Goal: Task Accomplishment & Management: Manage account settings

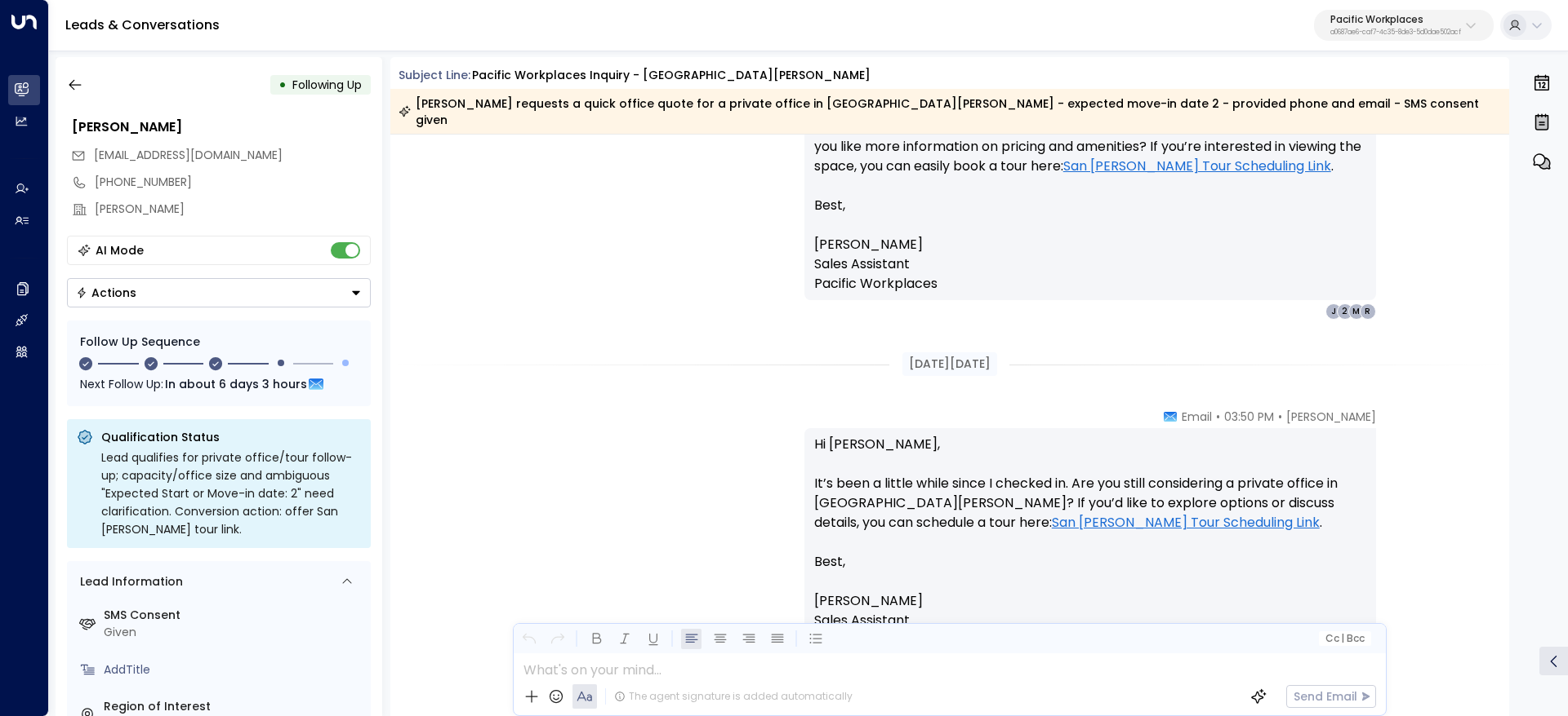
scroll to position [2547, 0]
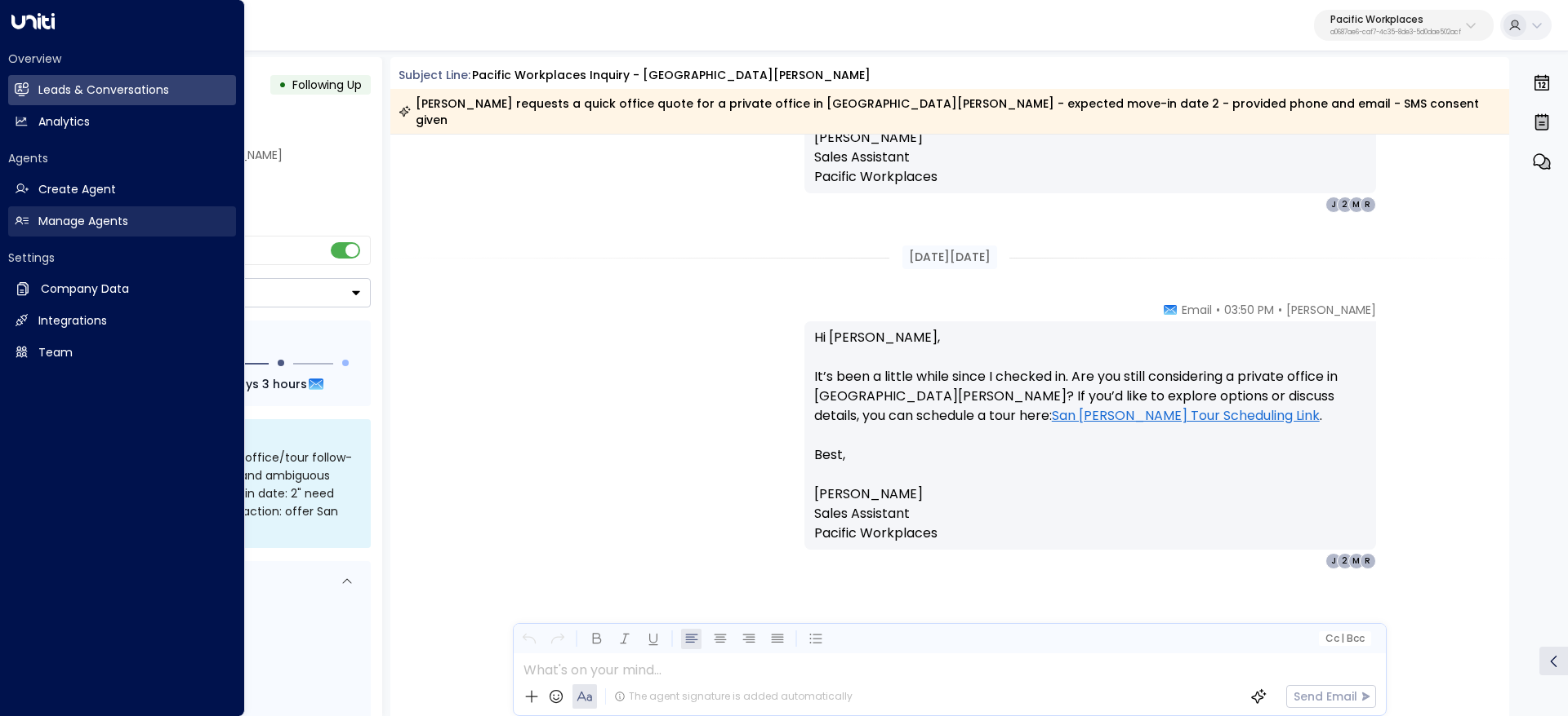
click at [52, 222] on h2 "Manage Agents" at bounding box center [83, 222] width 90 height 17
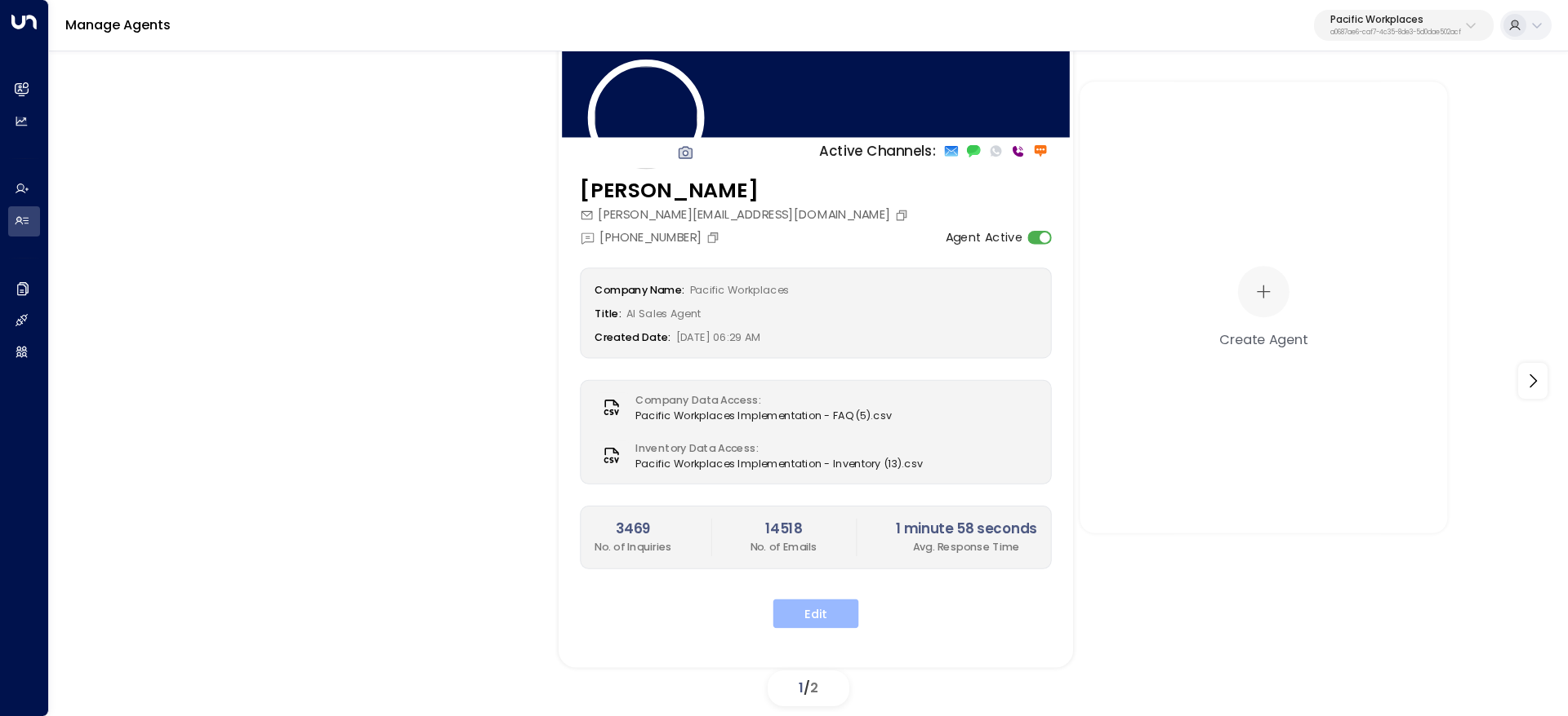
click at [804, 612] on button "Edit" at bounding box center [816, 614] width 86 height 29
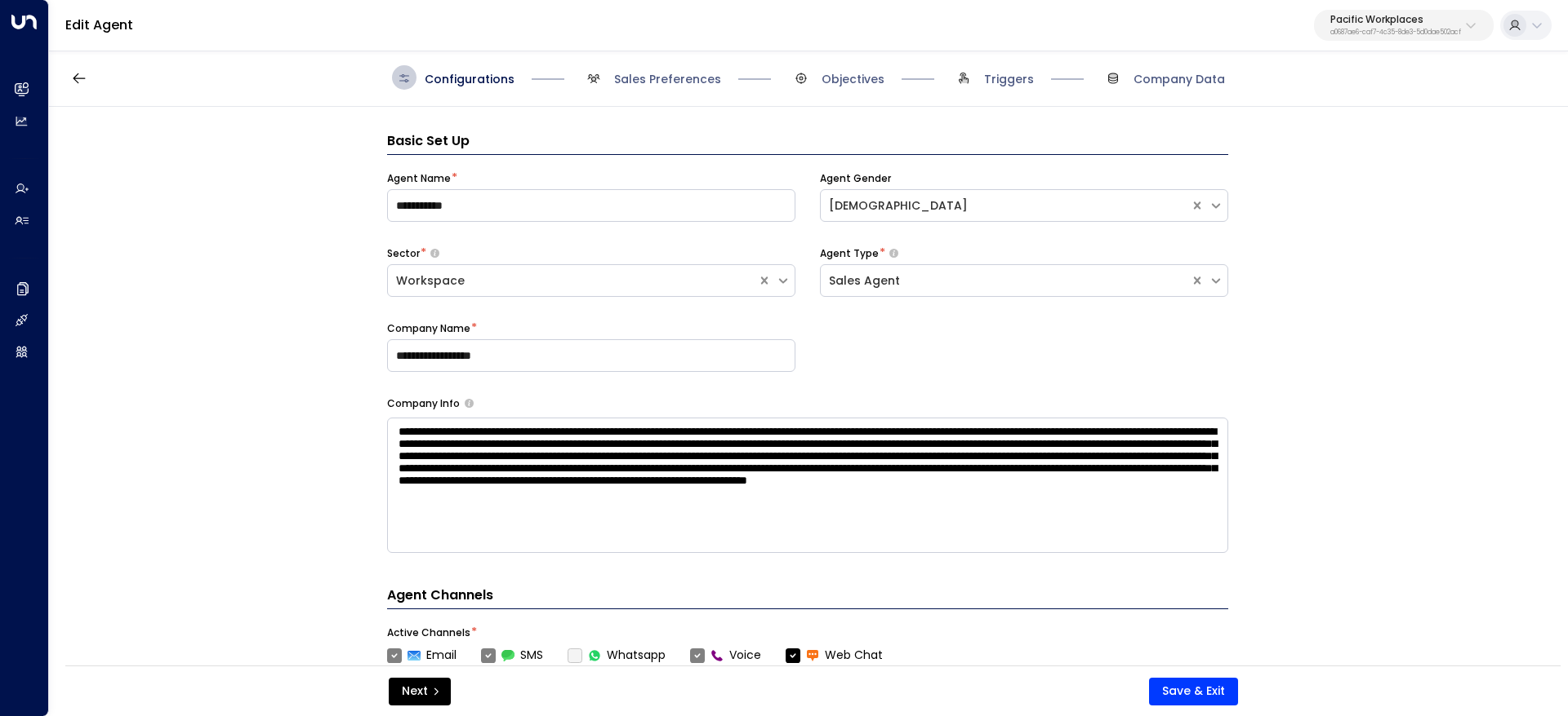
scroll to position [24, 0]
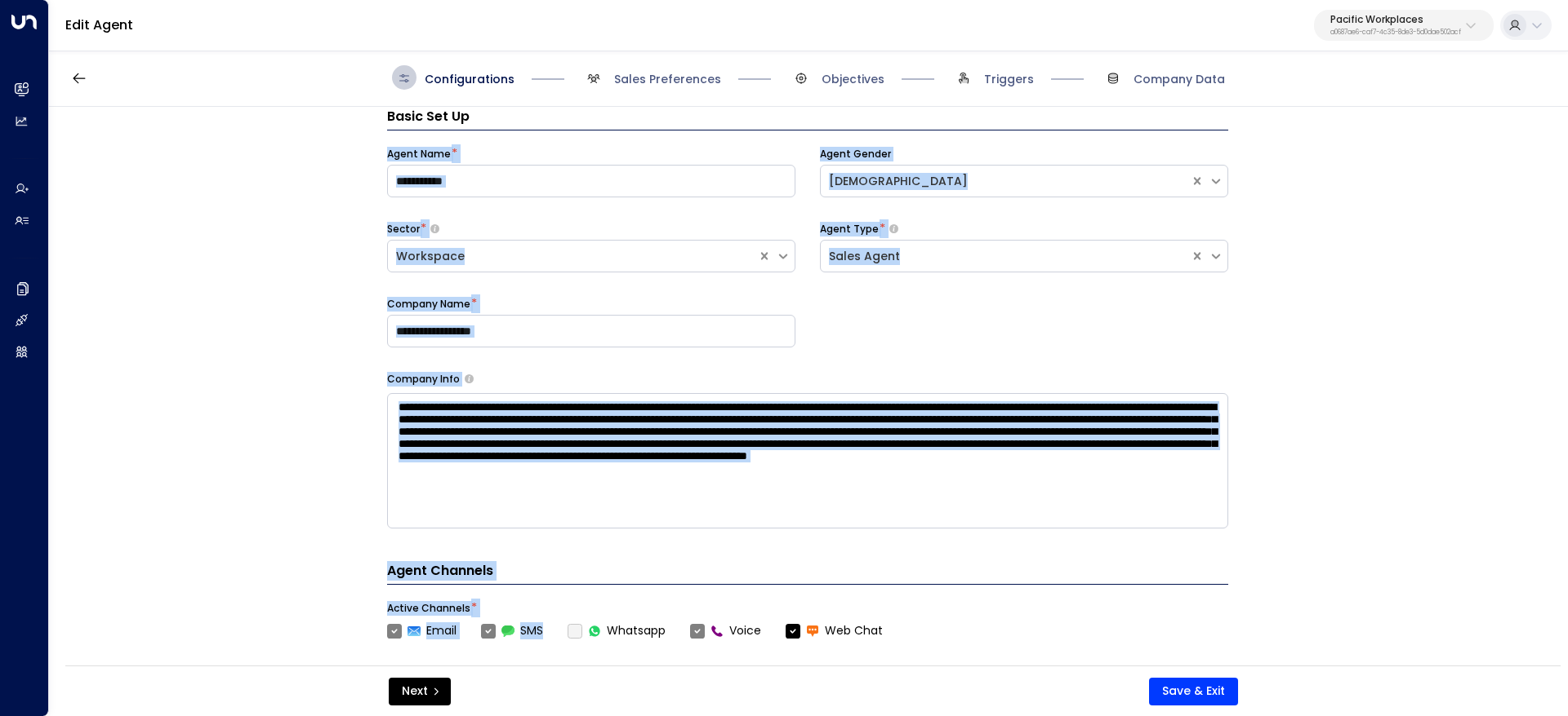
drag, startPoint x: 372, startPoint y: 154, endPoint x: 549, endPoint y: 633, distance: 510.7
click at [549, 633] on div "**********" at bounding box center [807, 391] width 1517 height 570
copy div "**********"
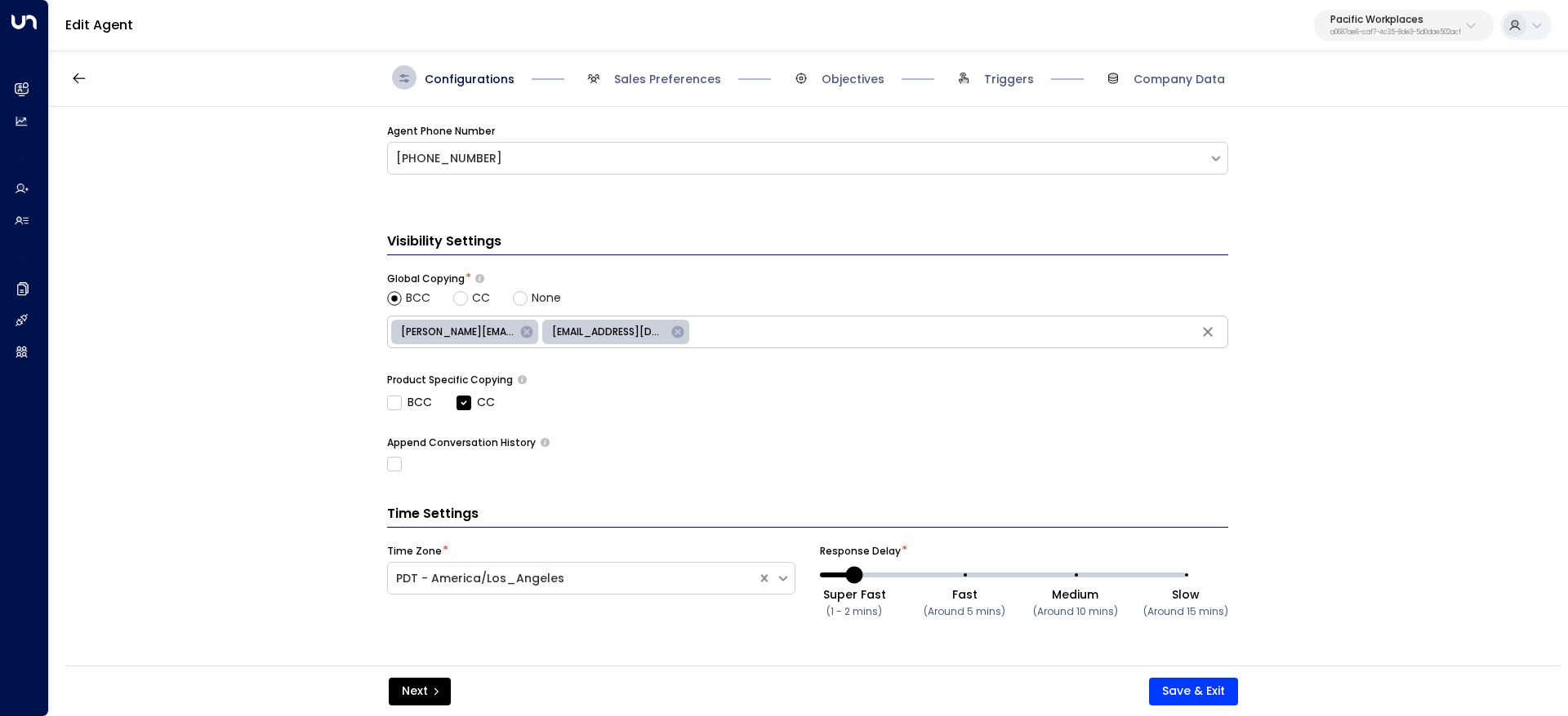
click at [677, 92] on div "Configurations Sales Preferences Objectives Triggers Company Data" at bounding box center [808, 78] width 1519 height 58
click at [672, 81] on span "Sales Preferences" at bounding box center [667, 79] width 107 height 16
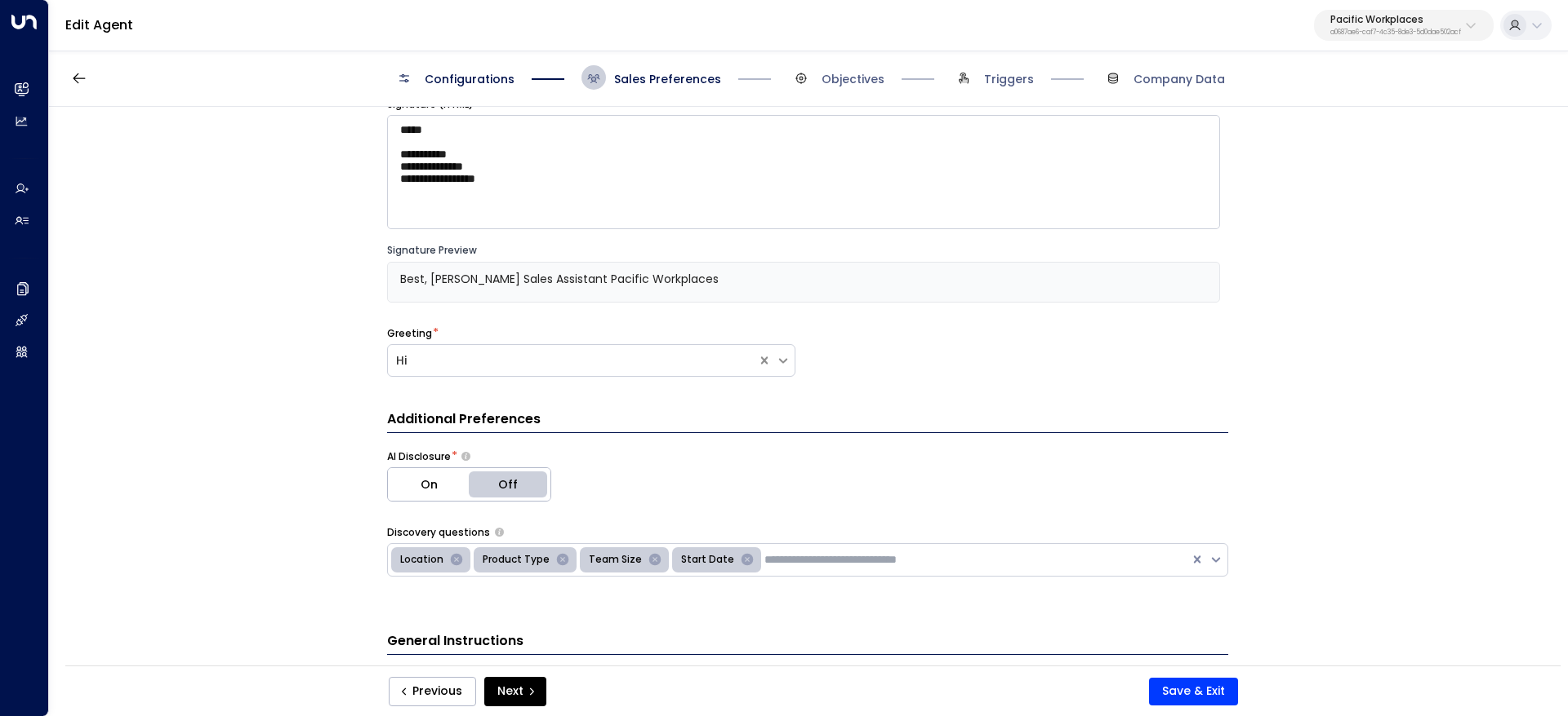
scroll to position [245, 0]
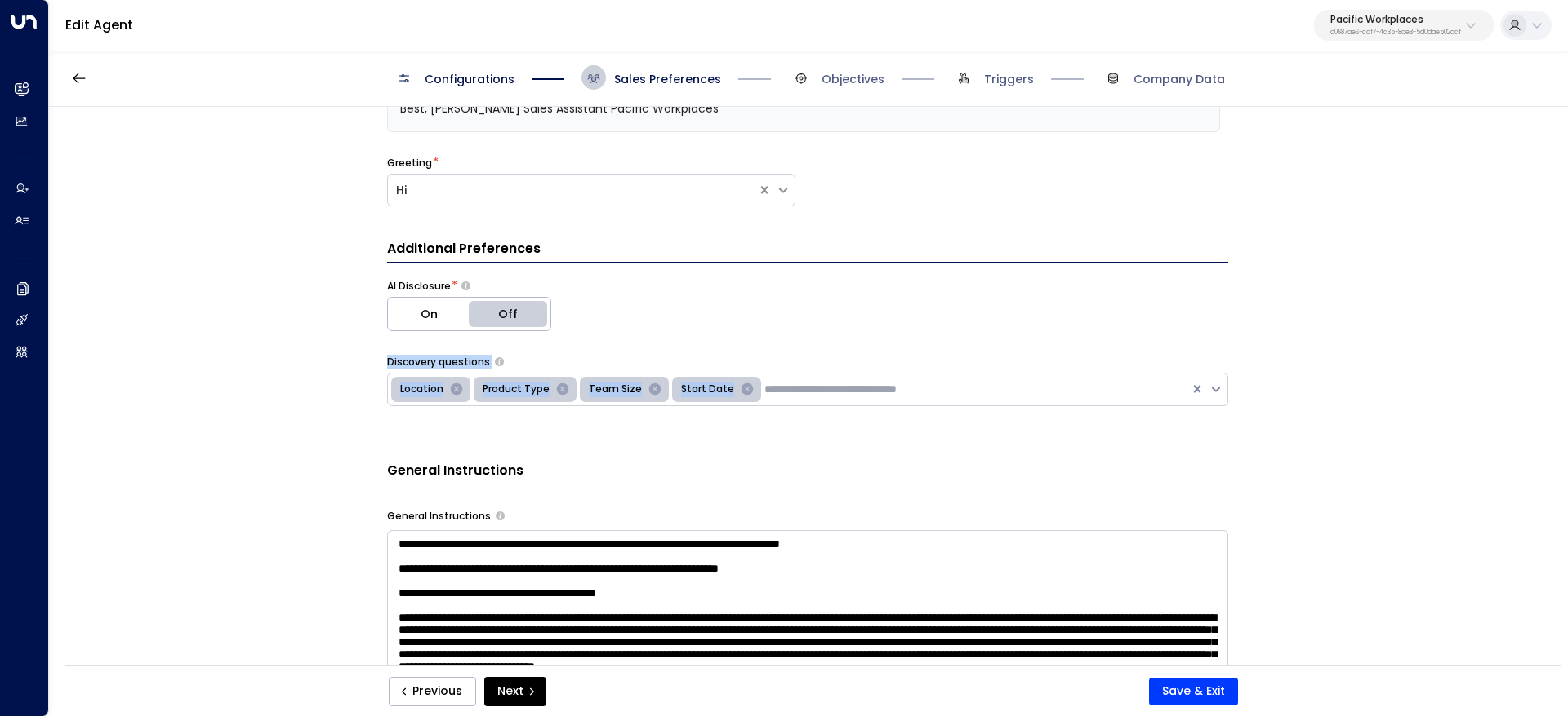
drag, startPoint x: 385, startPoint y: 364, endPoint x: 738, endPoint y: 397, distance: 354.5
click at [738, 397] on div "Discovery questions Location Product Type Team Size Start Date" at bounding box center [807, 380] width 841 height 51
copy div "Discovery questions Location Product Type Team Size Start Date"
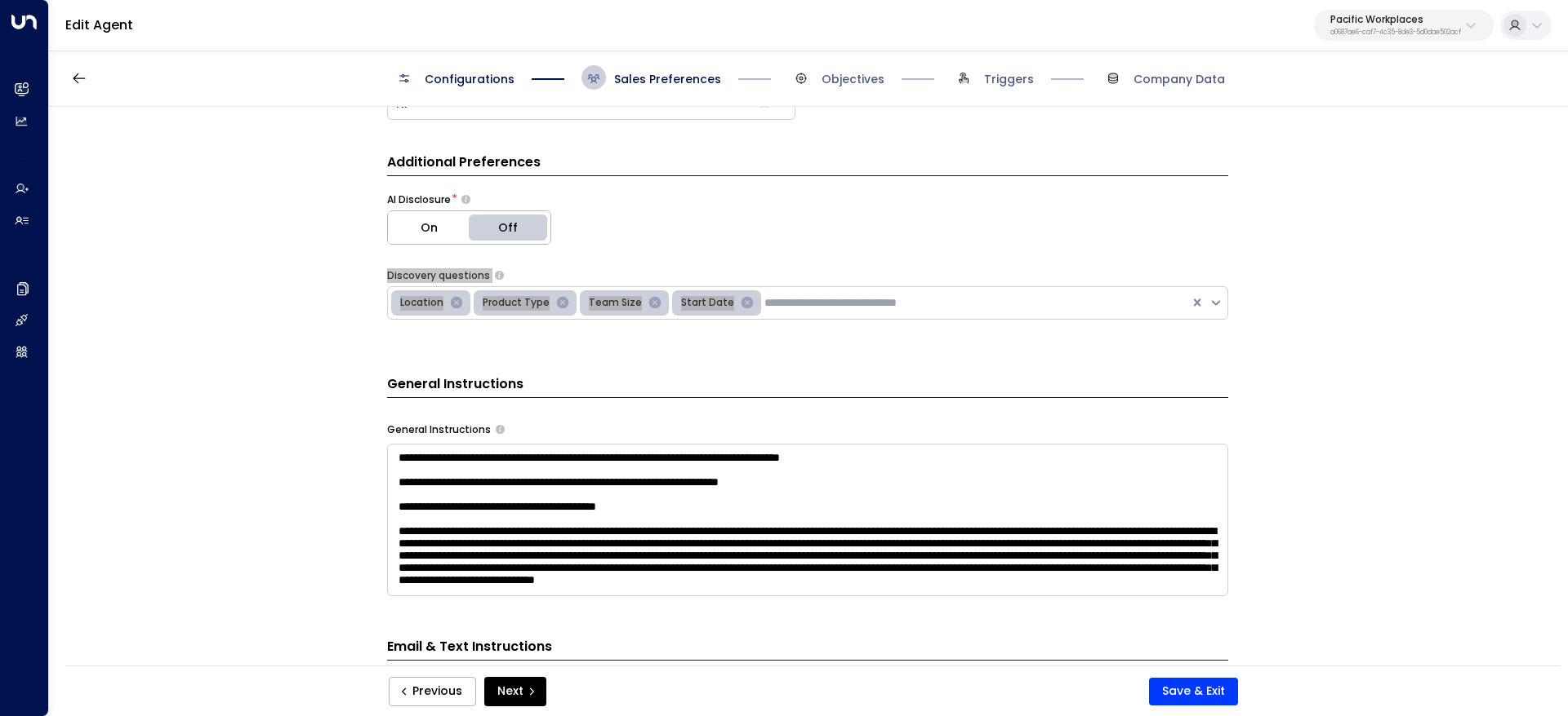
scroll to position [367, 0]
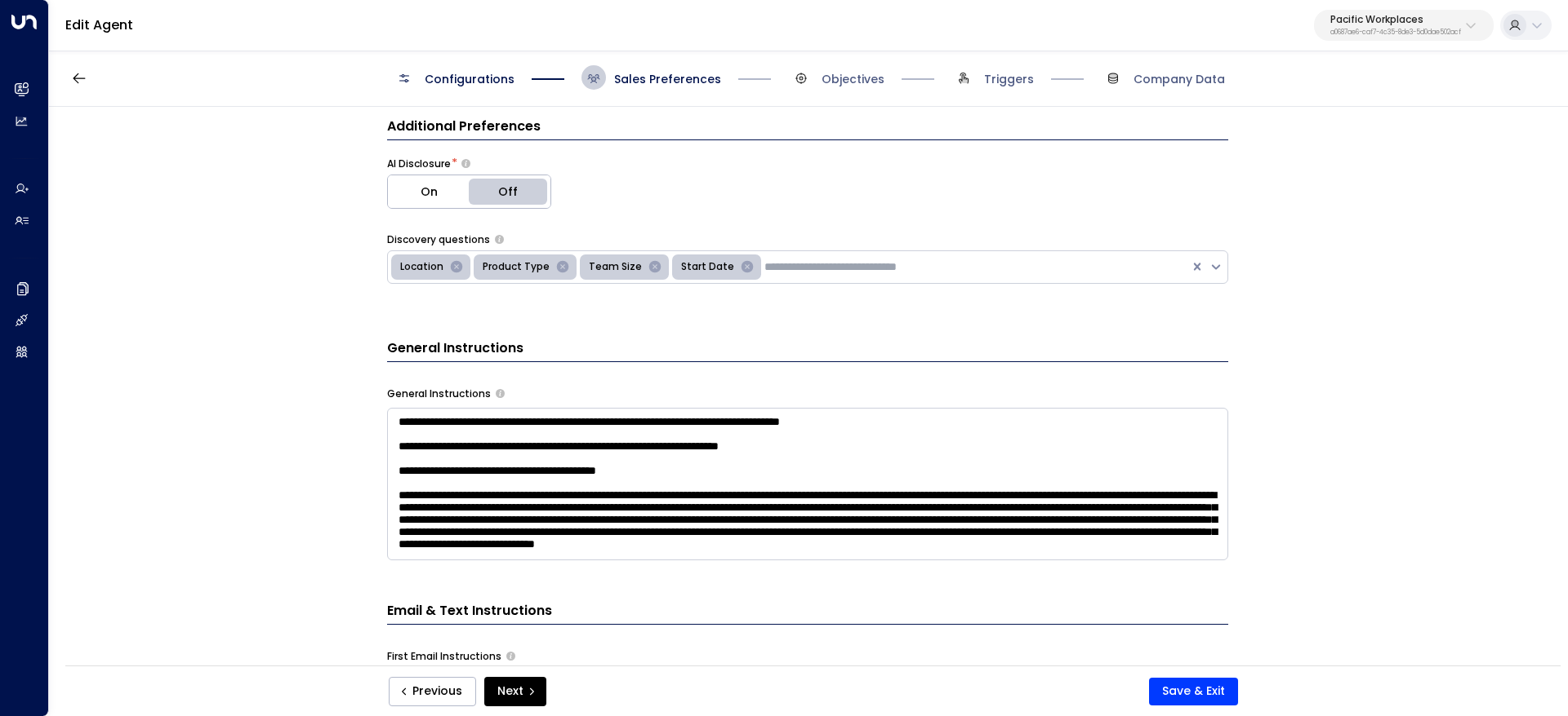
drag, startPoint x: 399, startPoint y: 331, endPoint x: 408, endPoint y: 343, distance: 15.0
click at [412, 345] on h3 "General Instructions" at bounding box center [807, 350] width 841 height 24
click at [413, 343] on h3 "General Instructions" at bounding box center [807, 350] width 841 height 24
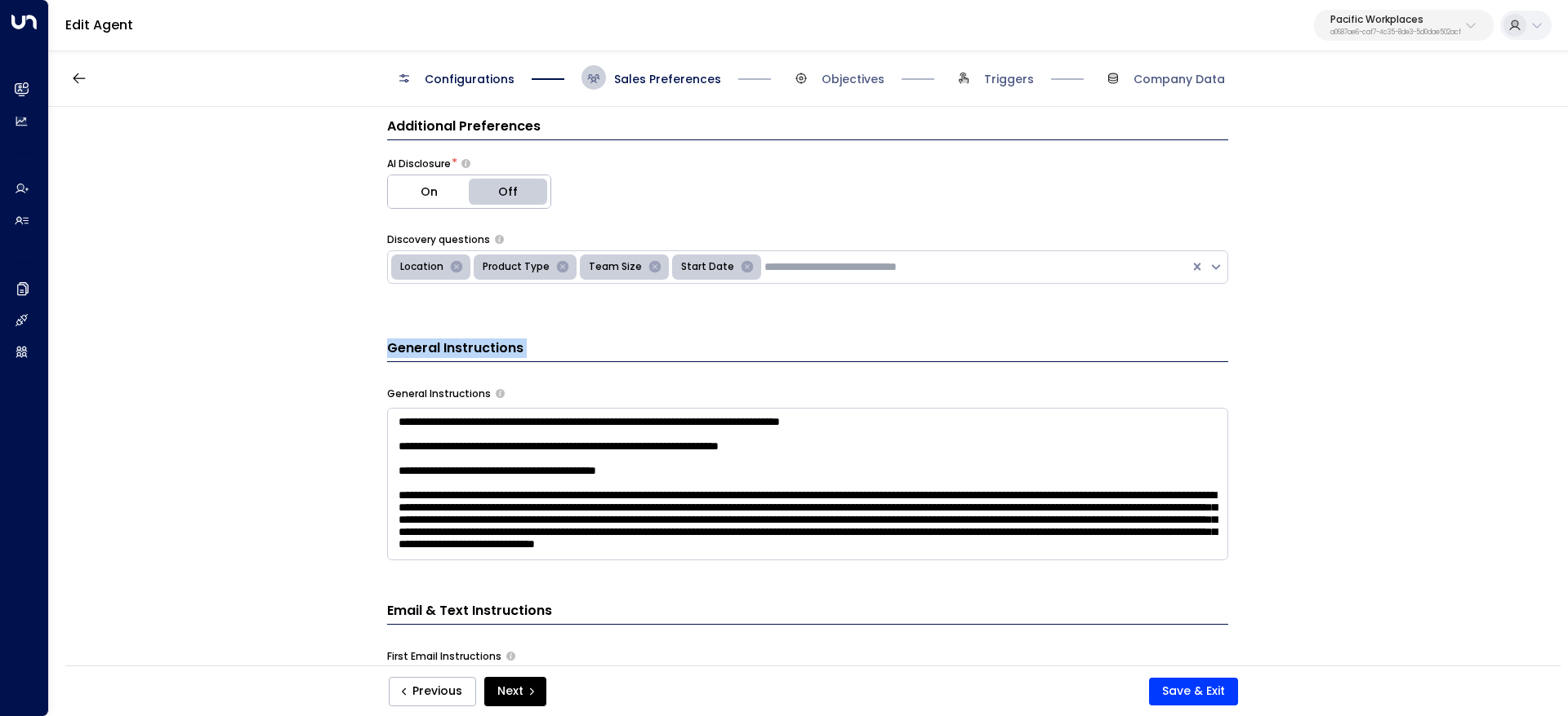
copy h3 "General Instructions"
click at [467, 427] on textarea at bounding box center [807, 484] width 841 height 152
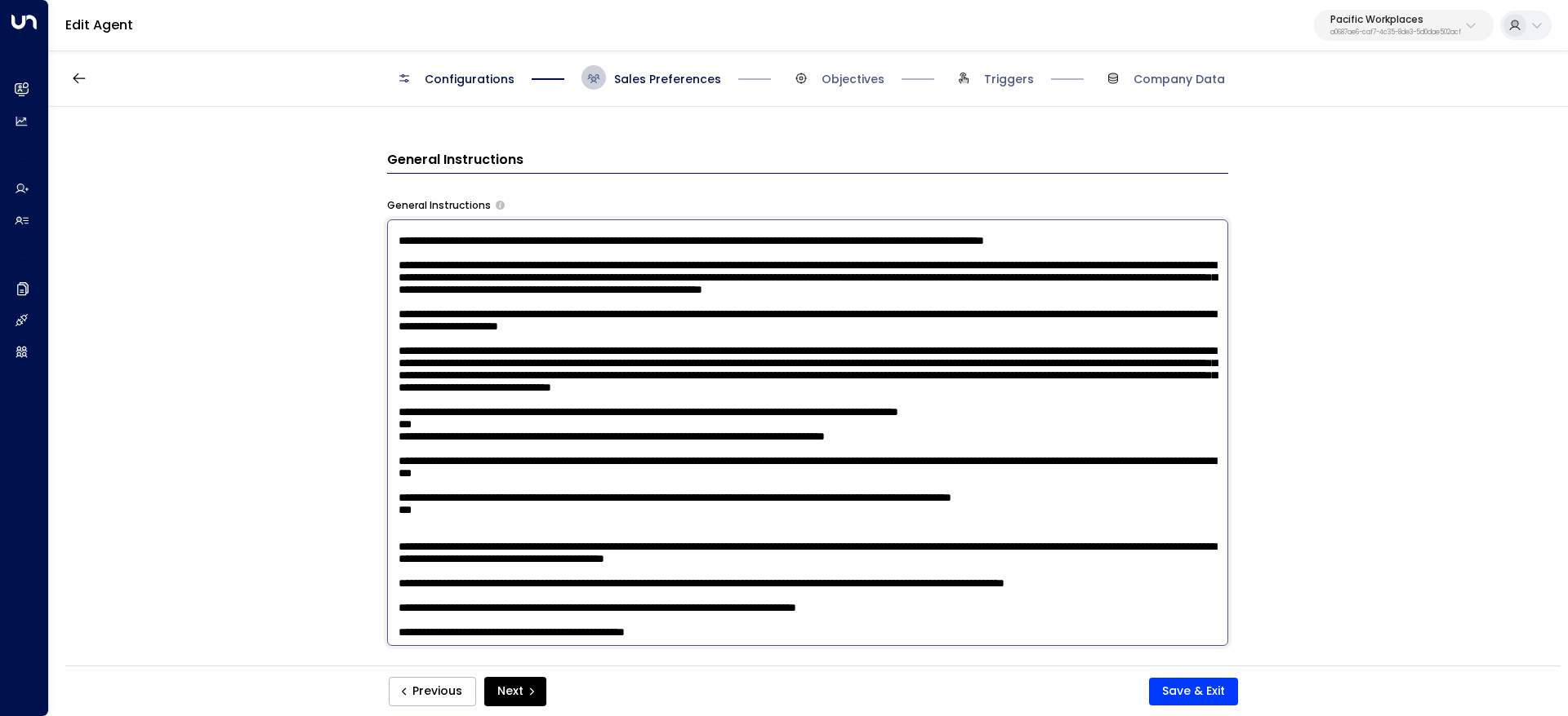
scroll to position [612, 0]
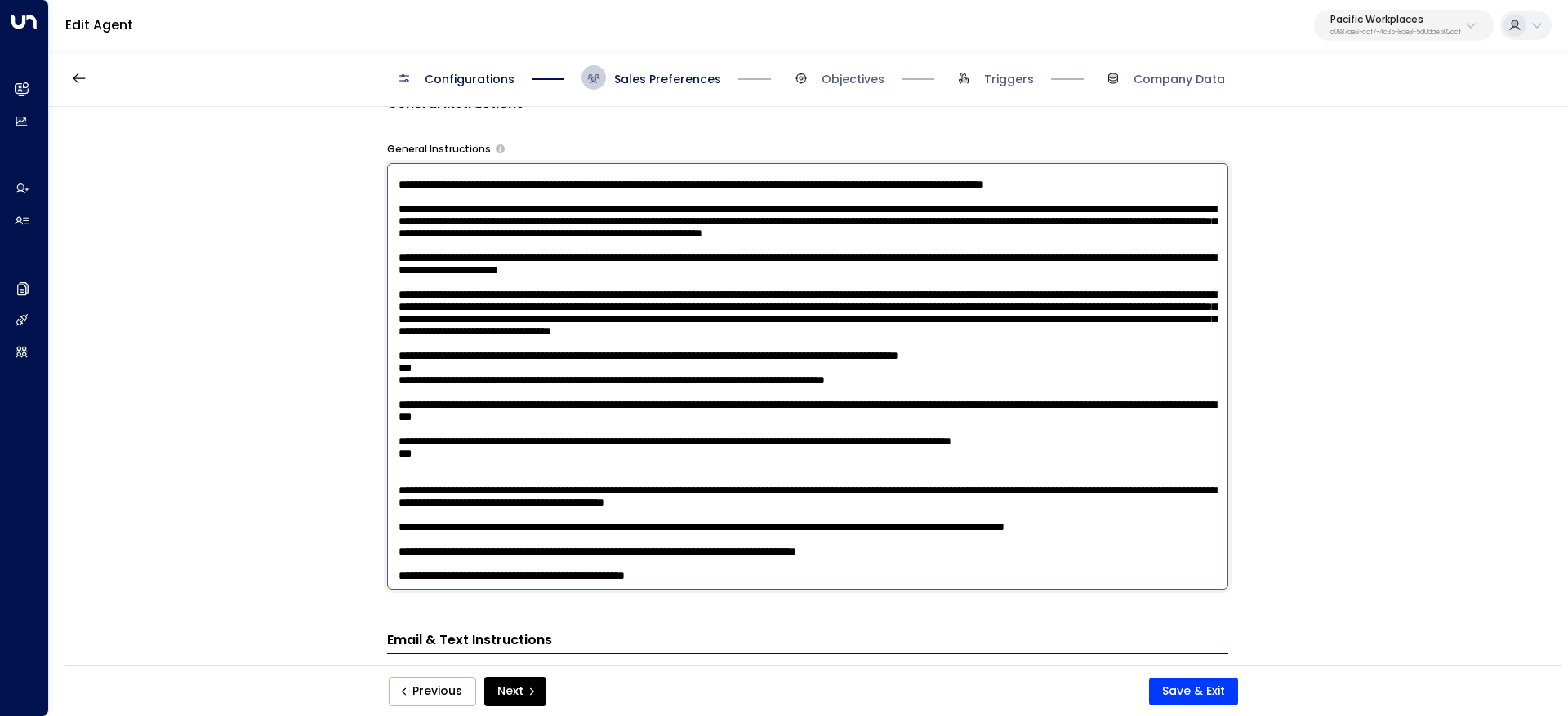
drag, startPoint x: 387, startPoint y: 425, endPoint x: 1105, endPoint y: 608, distance: 741.0
click at [389, 407] on textarea at bounding box center [807, 376] width 841 height 427
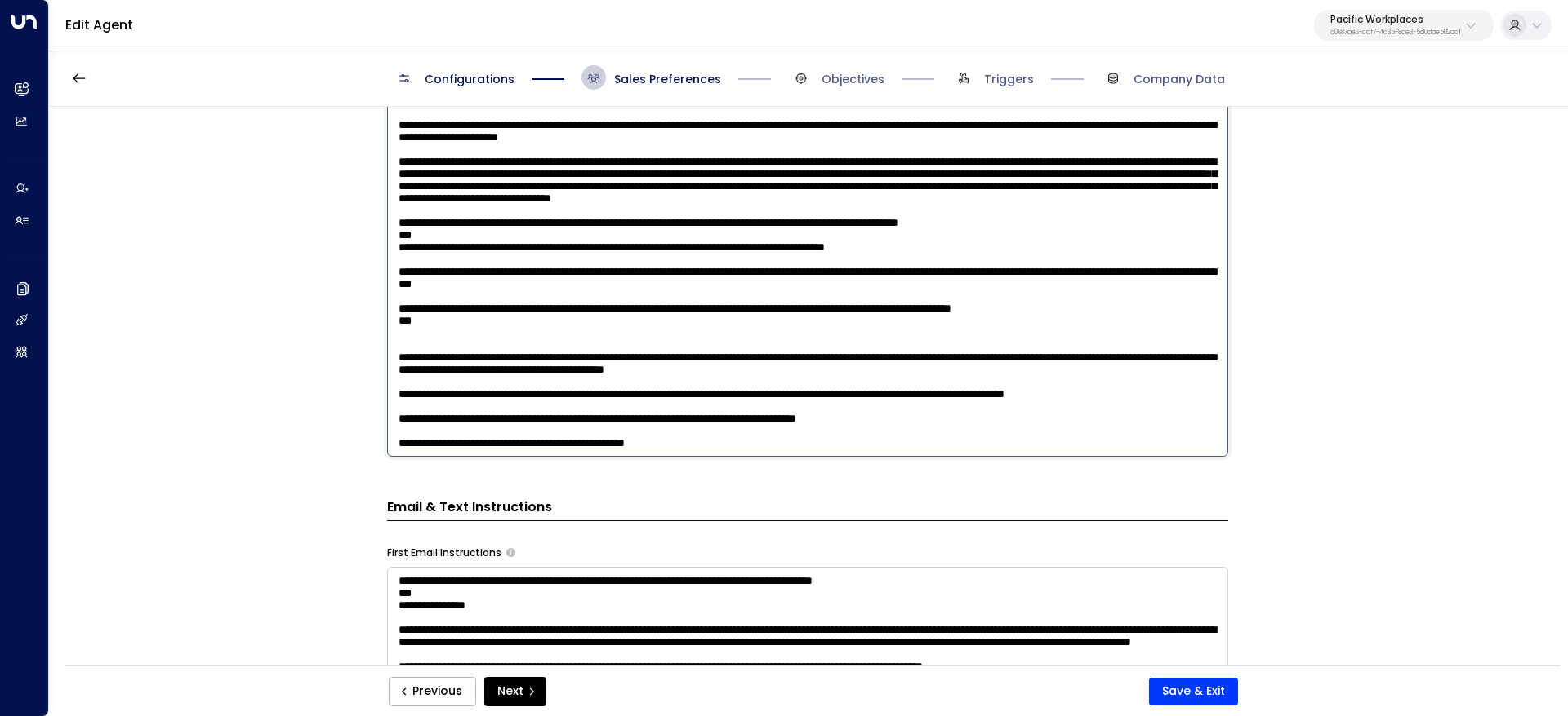
scroll to position [857, 0]
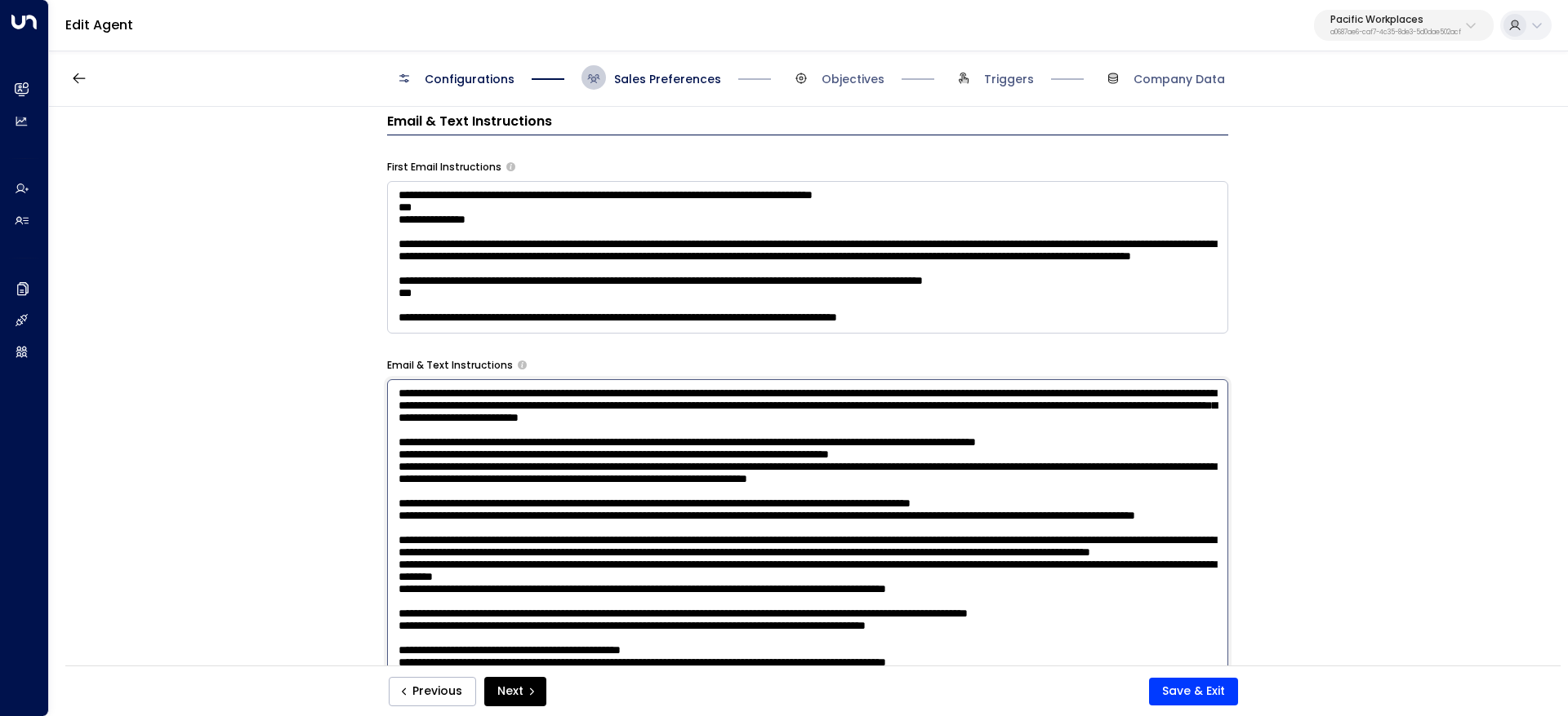
click at [391, 437] on div "Additional Preferences AI Disclosure * On Off Discovery questions Location Prod…" at bounding box center [807, 609] width 841 height 1964
click at [390, 437] on textarea at bounding box center [807, 593] width 841 height 427
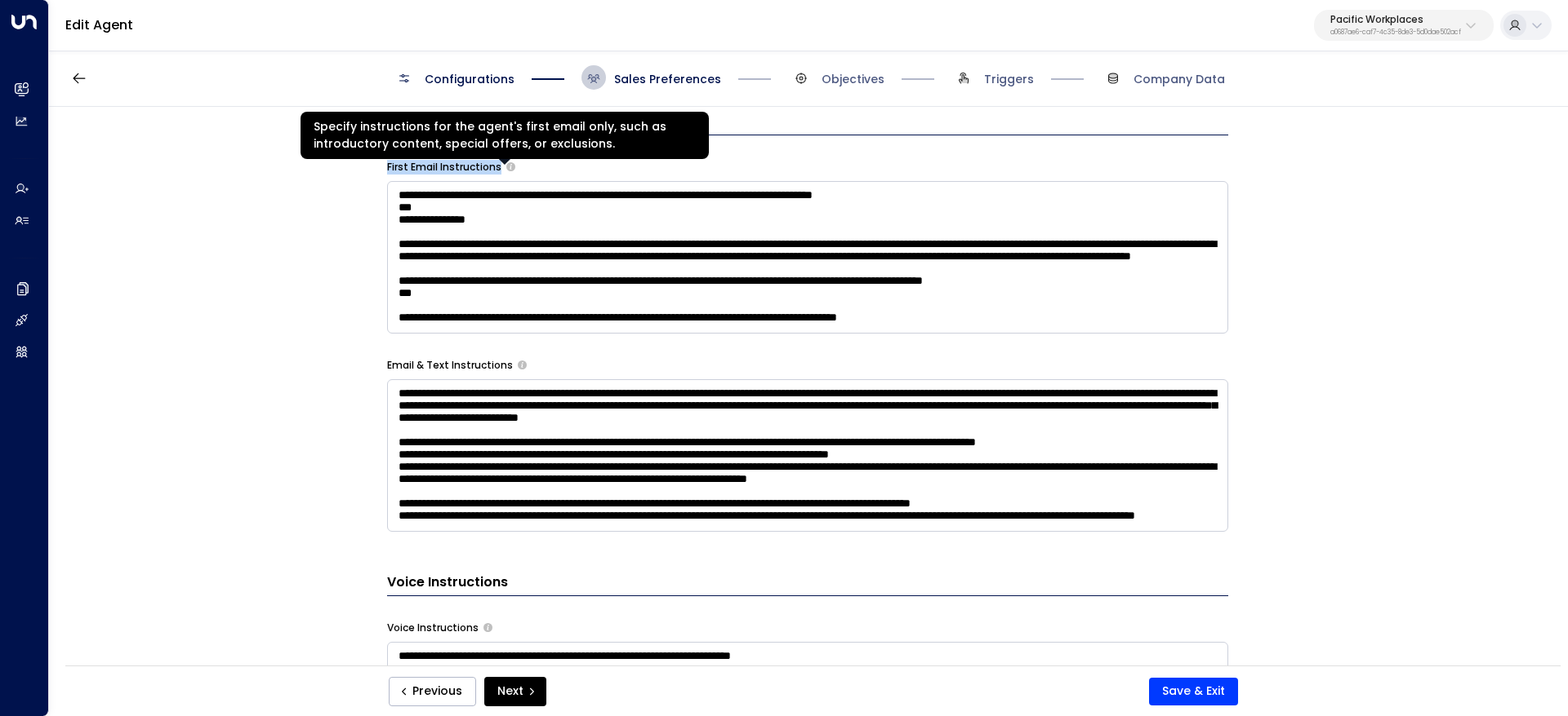
drag, startPoint x: 385, startPoint y: 166, endPoint x: 476, endPoint y: 189, distance: 93.9
click at [505, 170] on div "First Email Instructions" at bounding box center [807, 167] width 841 height 14
copy div "First Email Instructions"
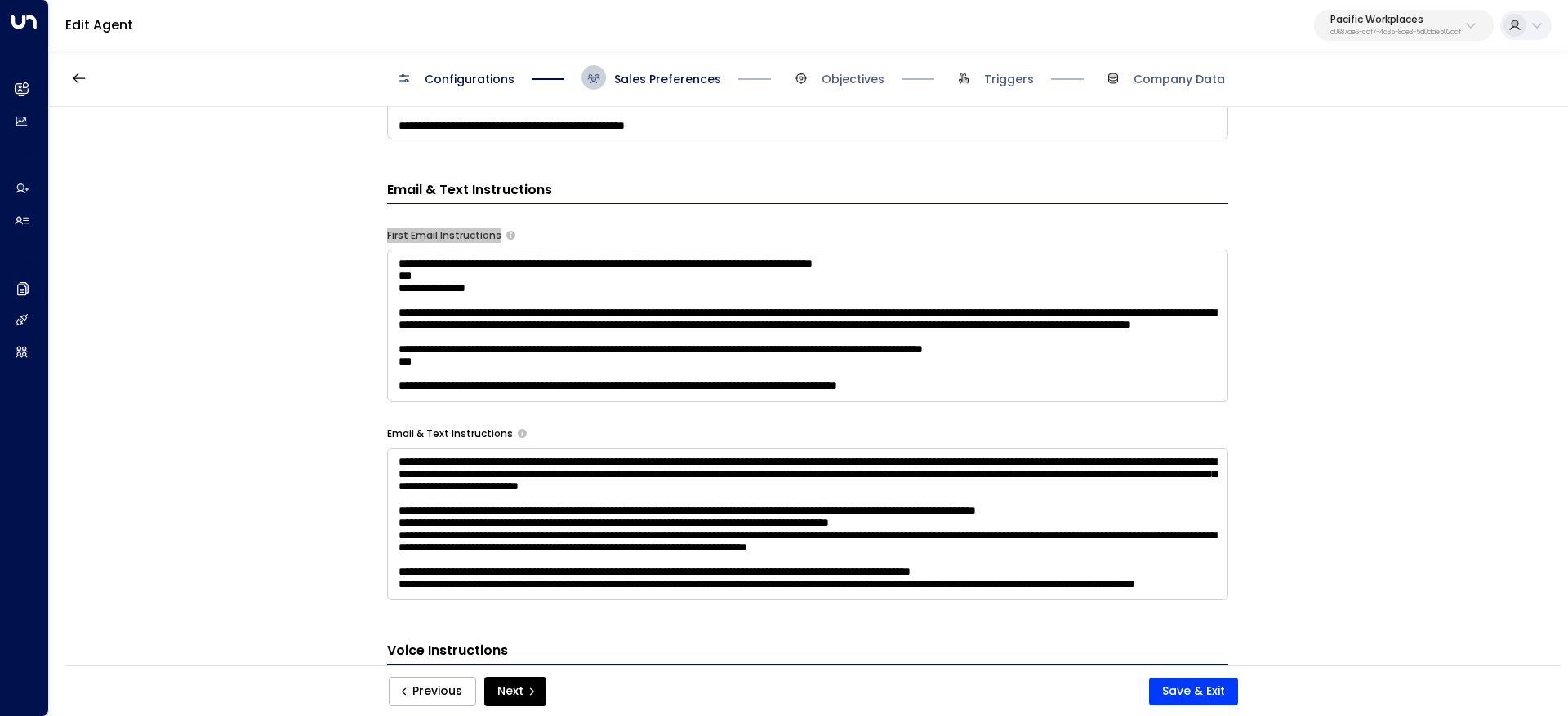
scroll to position [734, 0]
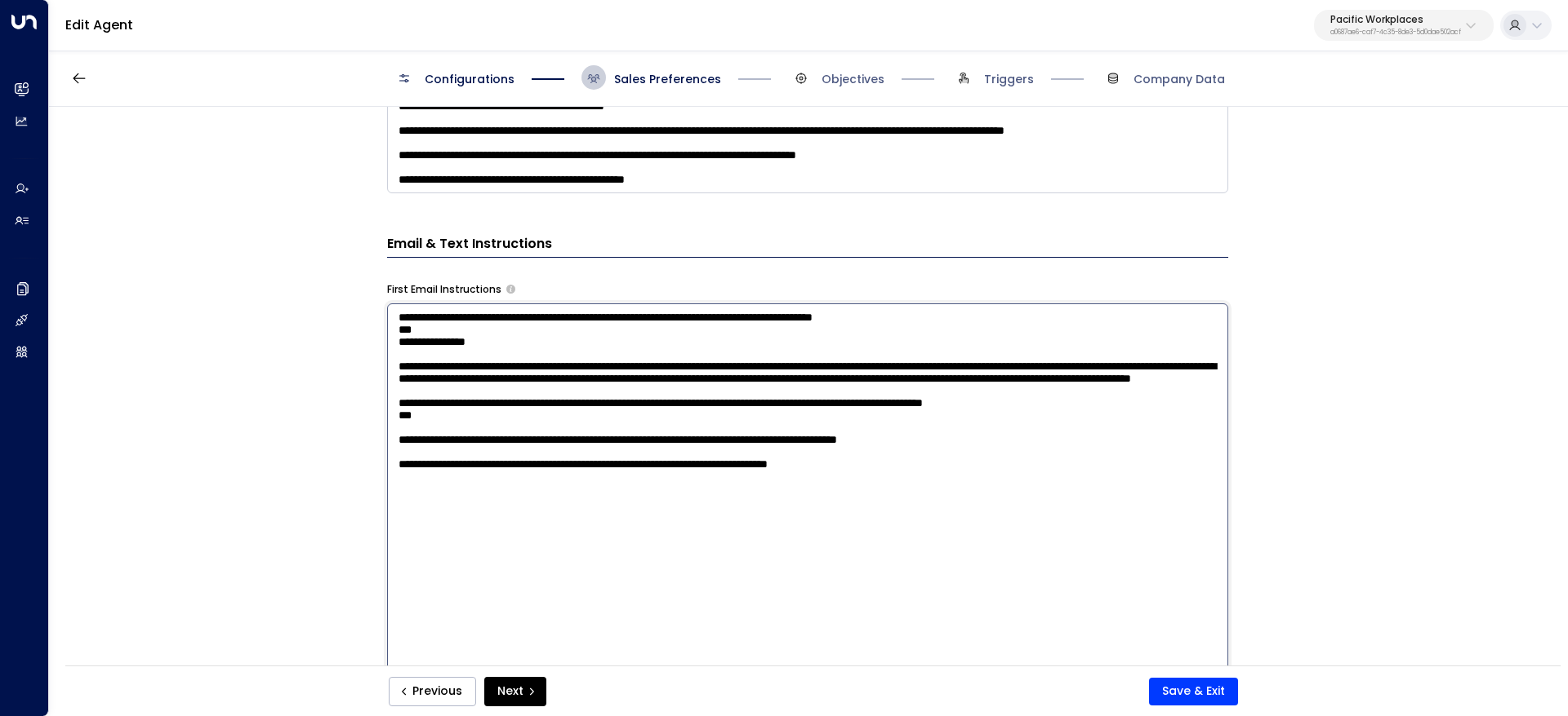
drag, startPoint x: 393, startPoint y: 322, endPoint x: 1015, endPoint y: 544, distance: 660.4
click at [1015, 544] on textarea "**********" at bounding box center [807, 517] width 841 height 427
click at [421, 480] on textarea "**********" at bounding box center [807, 517] width 841 height 427
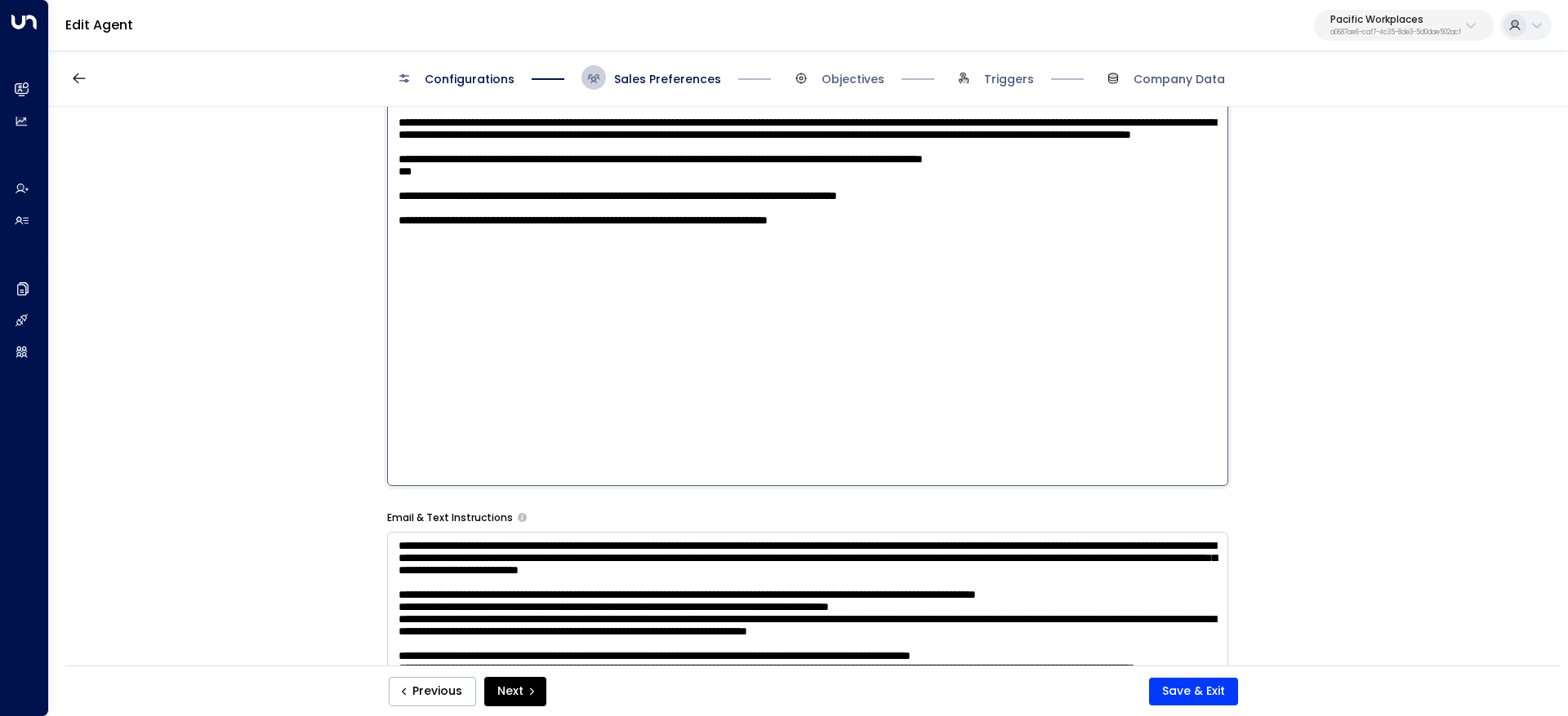
scroll to position [979, 0]
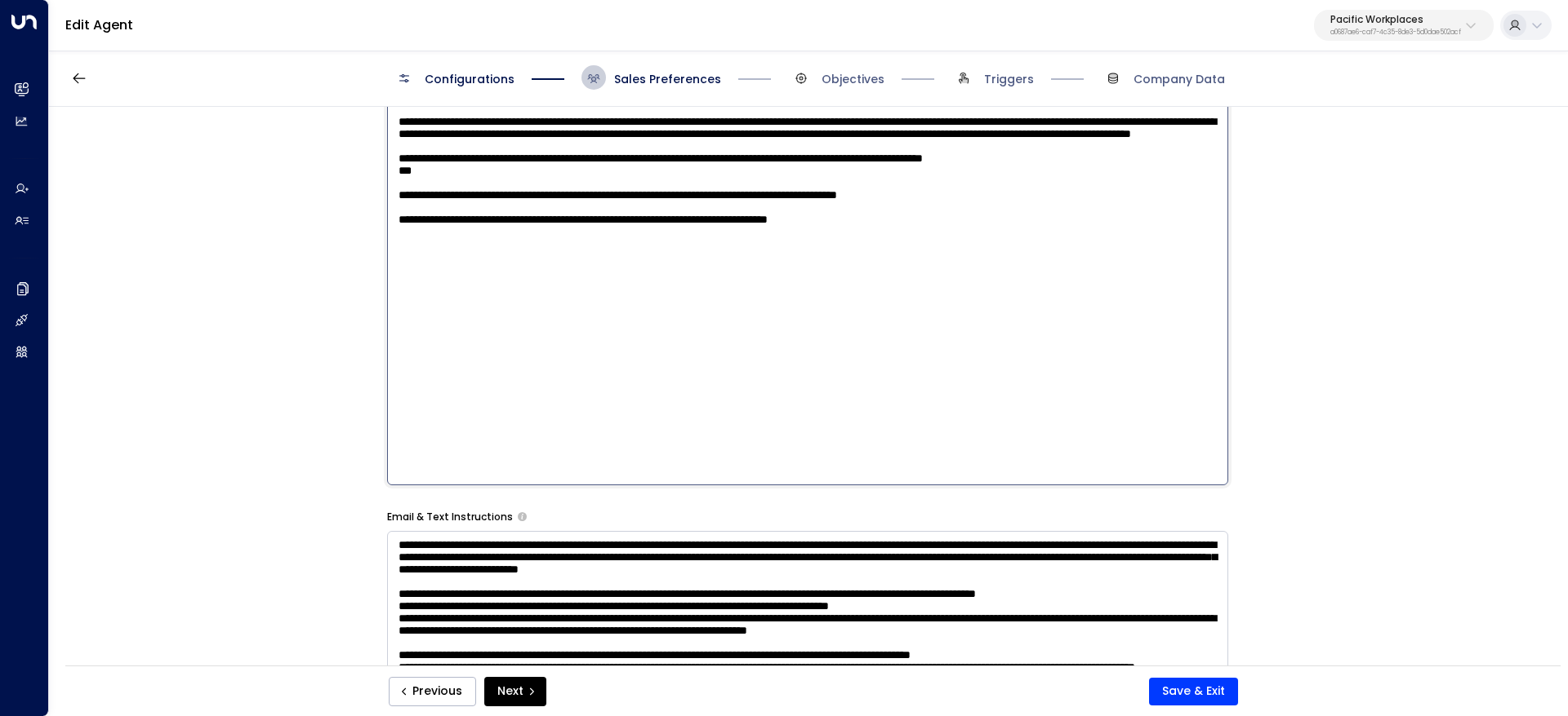
click at [467, 513] on div "Additional Preferences AI Disclosure * On Off Discovery questions Location Prod…" at bounding box center [807, 487] width 841 height 1964
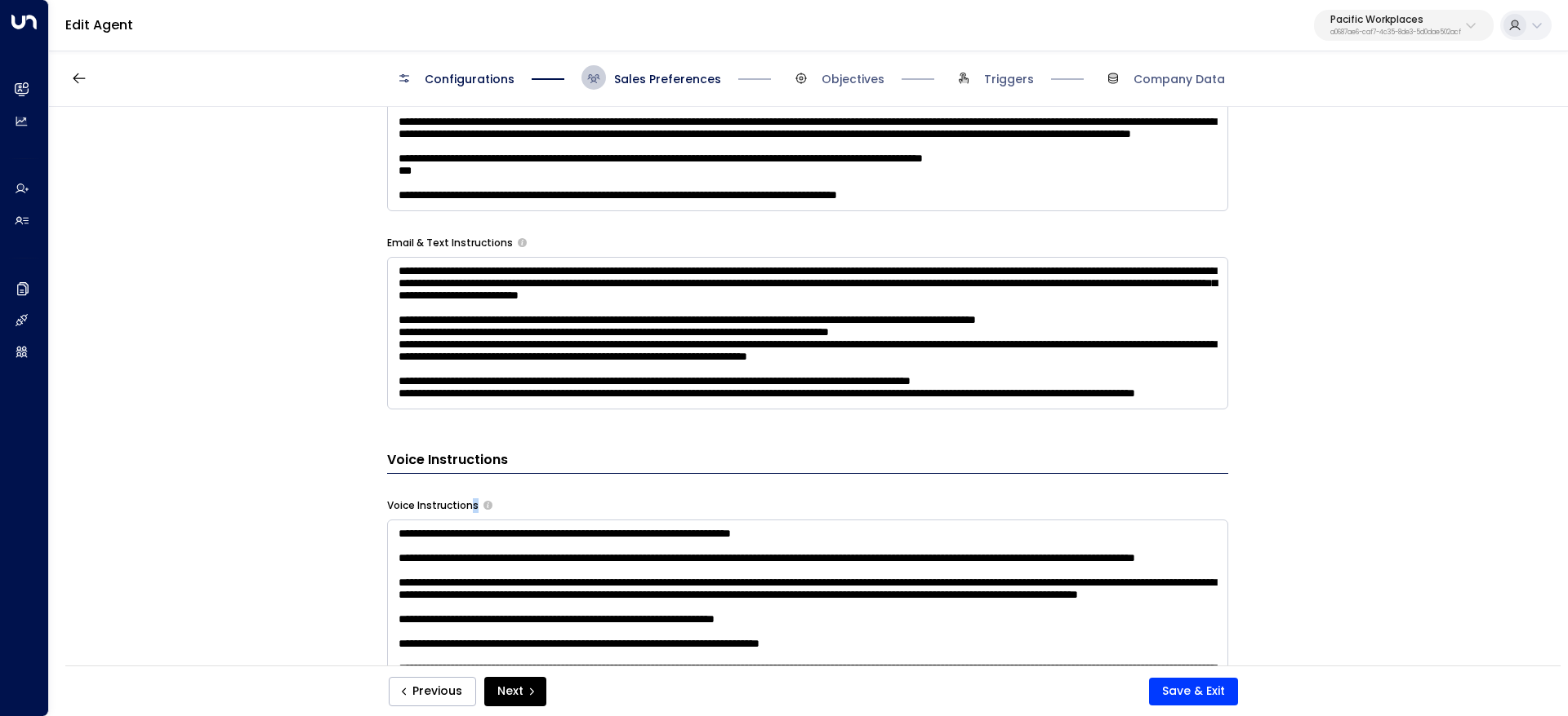
click at [467, 513] on label "Voice Instructions" at bounding box center [432, 505] width 92 height 14
click at [417, 232] on div "Additional Preferences AI Disclosure * On Off Discovery questions Location Prod…" at bounding box center [807, 350] width 841 height 1690
click at [417, 231] on div "Additional Preferences AI Disclosure * On Off Discovery questions Location Prod…" at bounding box center [807, 350] width 841 height 1690
click at [416, 236] on label "Email & Text Instructions" at bounding box center [449, 243] width 125 height 14
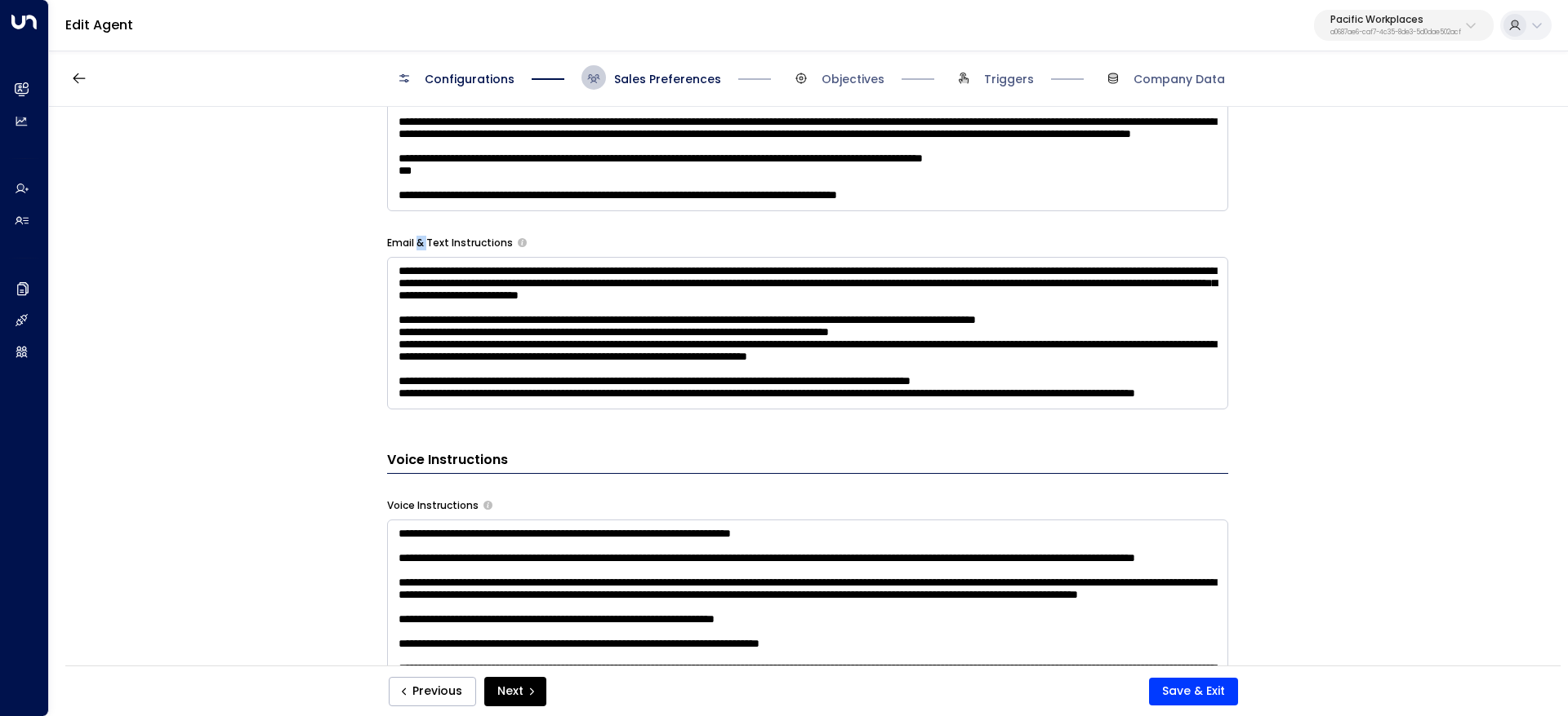
click at [415, 242] on label "Email & Text Instructions" at bounding box center [449, 243] width 125 height 14
click at [415, 240] on label "Email & Text Instructions" at bounding box center [449, 243] width 125 height 14
